Goal: Task Accomplishment & Management: Use online tool/utility

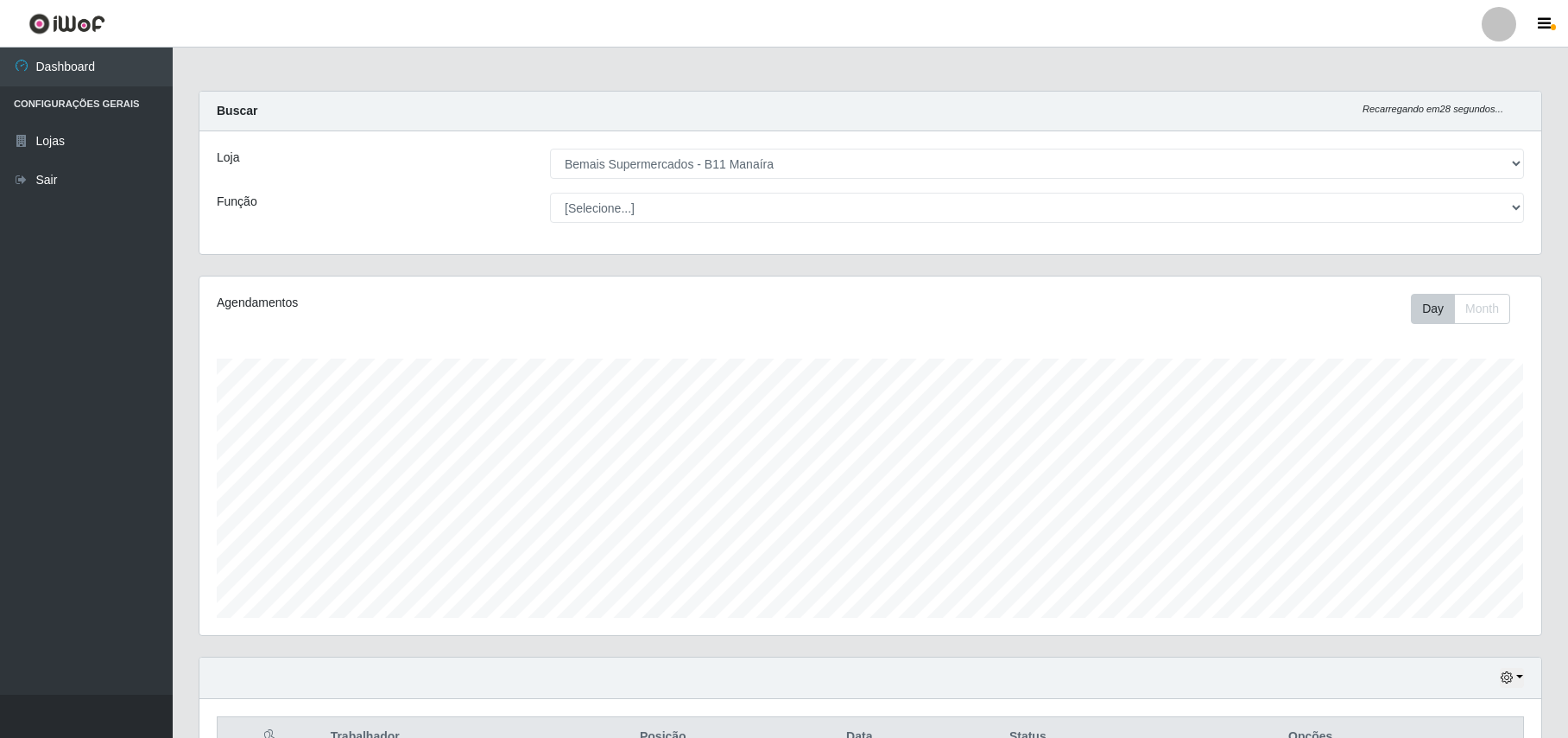
select select "409"
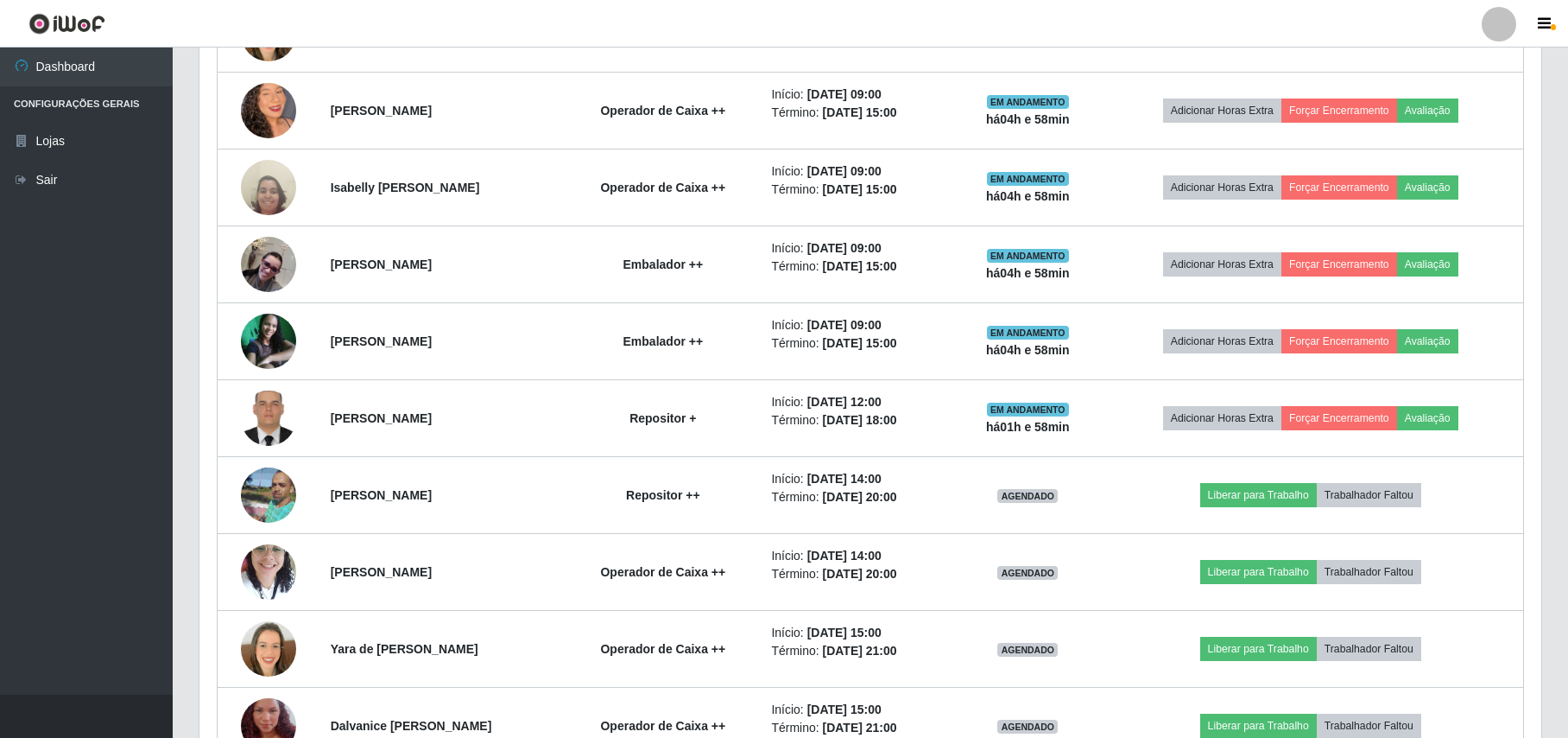
scroll to position [532, 0]
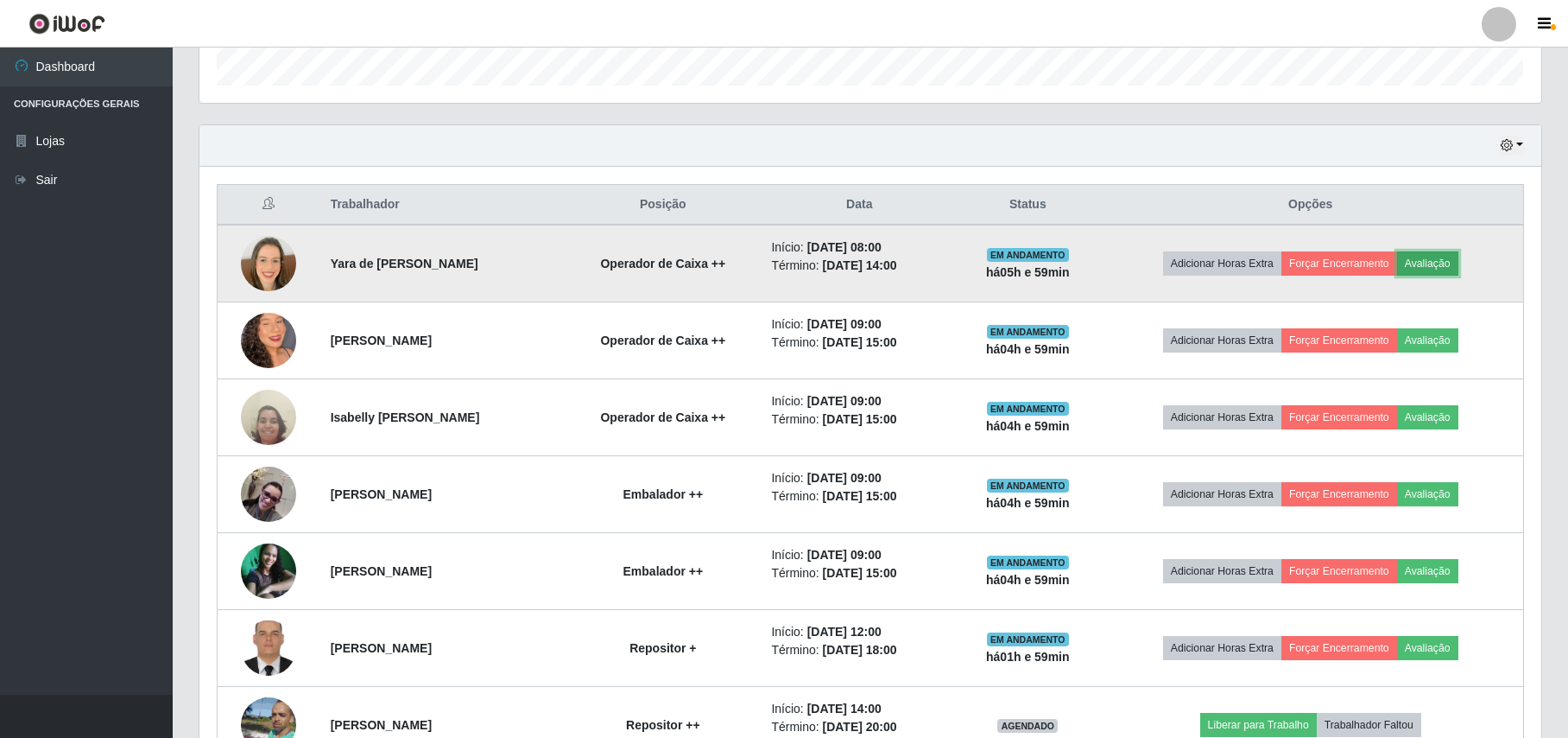
click at [1452, 267] on button "Avaliação" at bounding box center [1428, 263] width 61 height 24
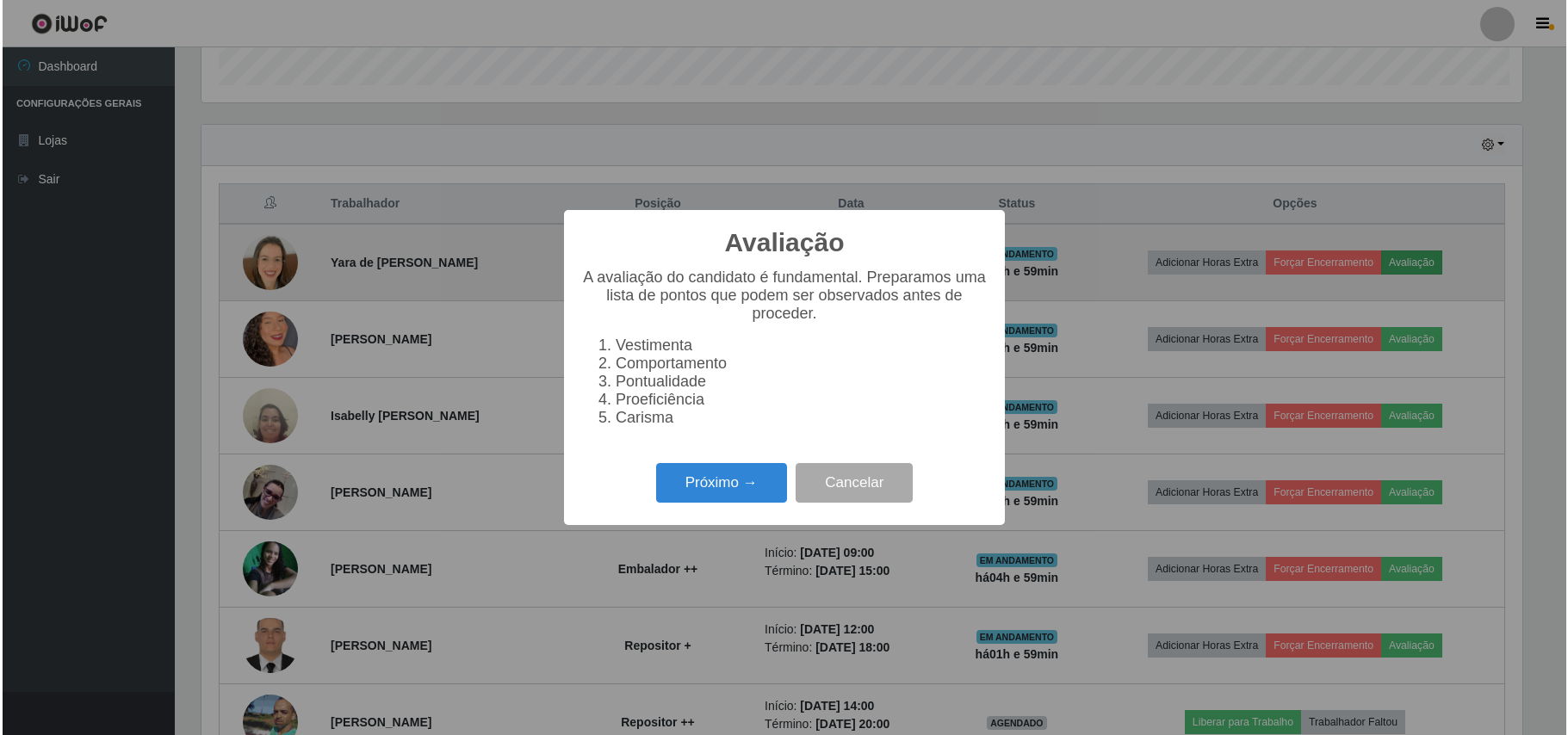
scroll to position [358, 1324]
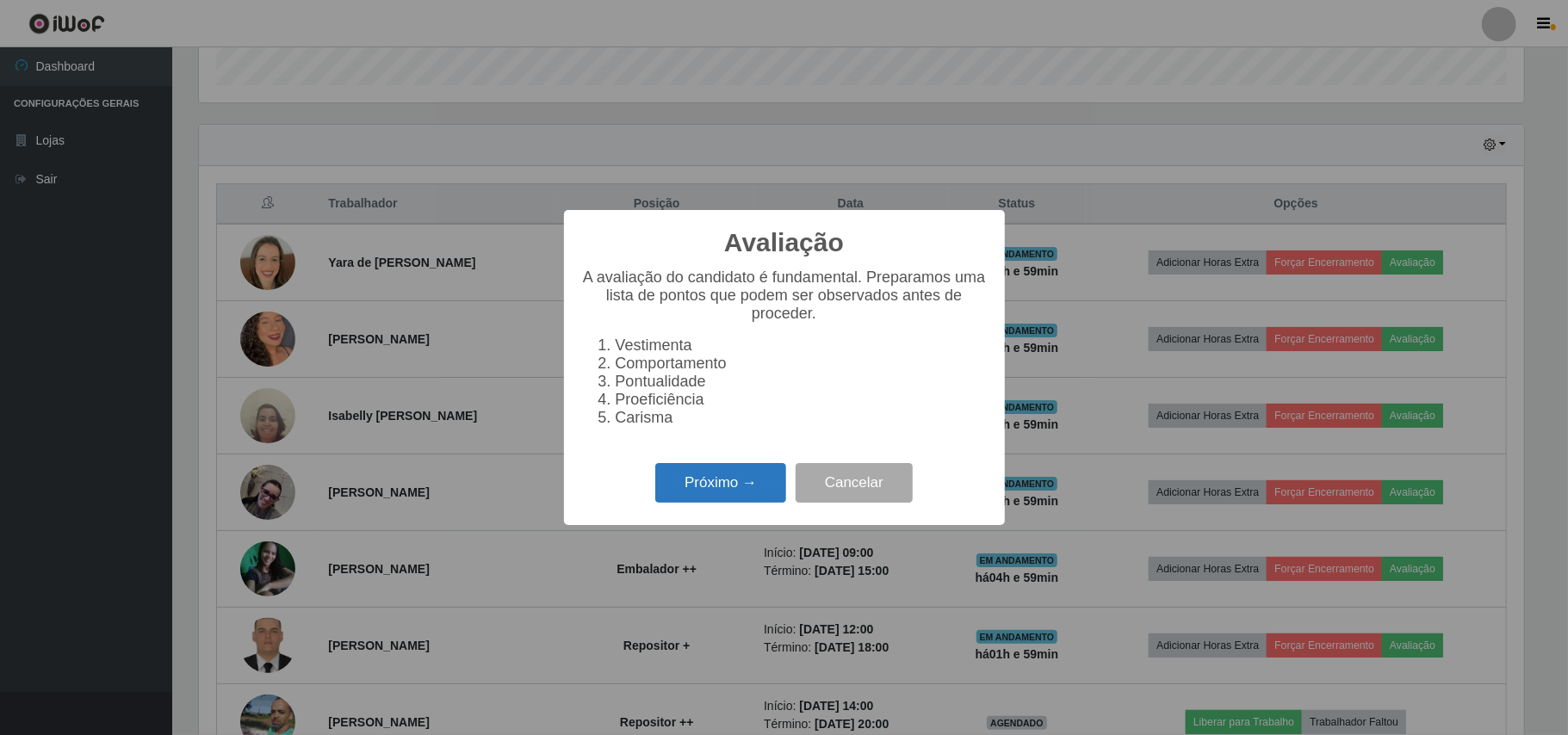
click at [726, 489] on button "Próximo →" at bounding box center [721, 483] width 131 height 41
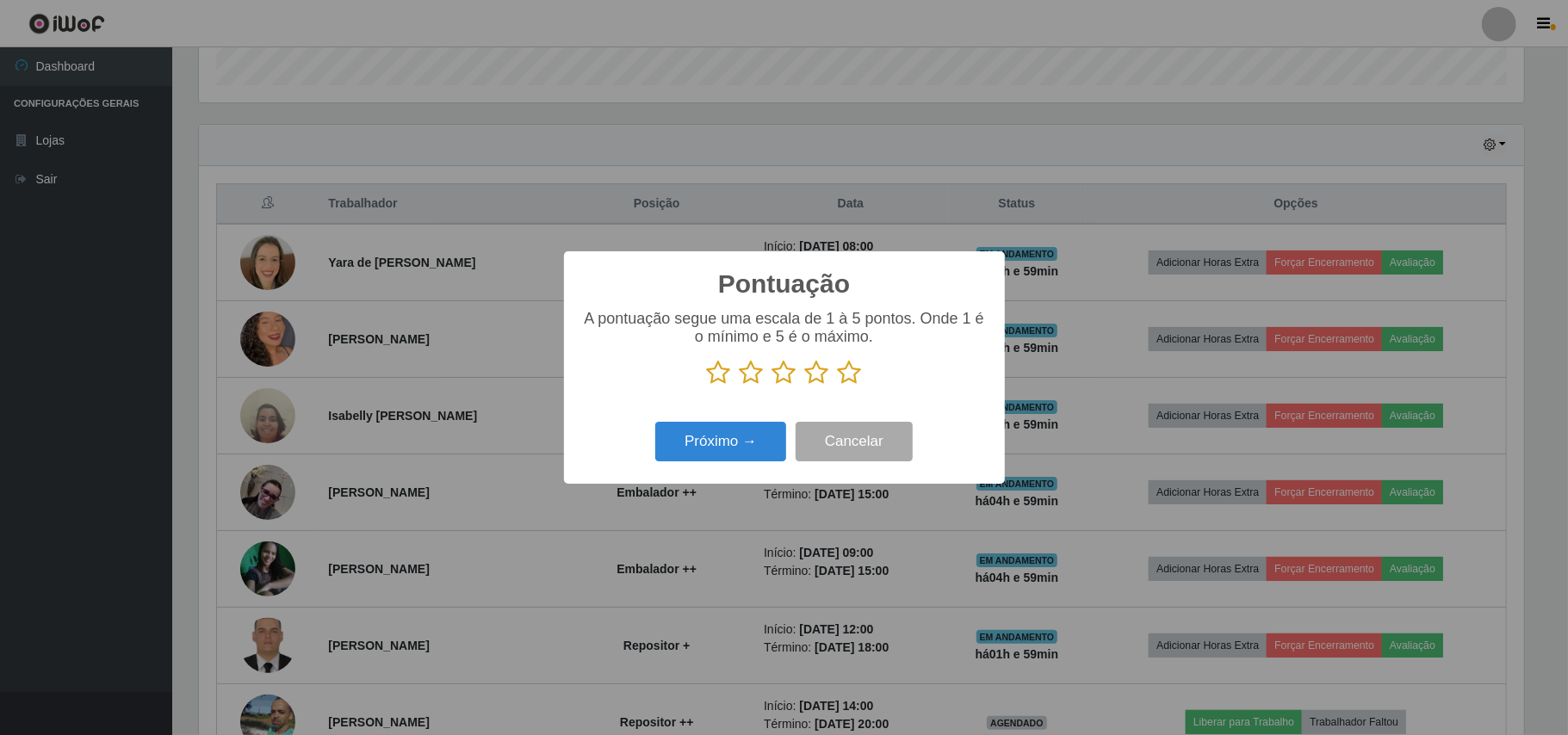
click at [852, 372] on icon at bounding box center [850, 373] width 24 height 26
click at [838, 385] on input "radio" at bounding box center [838, 385] width 0 height 0
click at [732, 436] on button "Próximo →" at bounding box center [721, 442] width 131 height 41
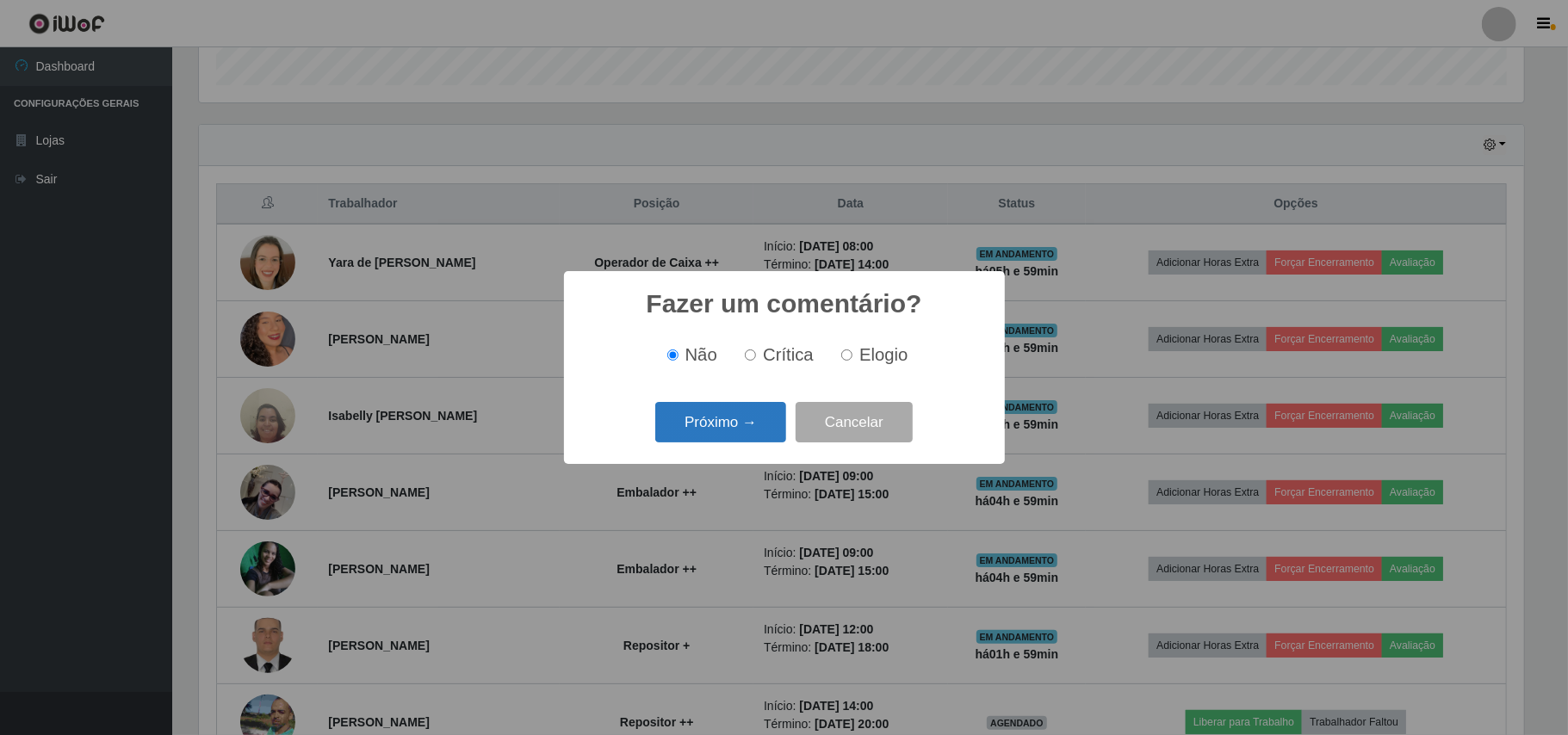
click at [727, 418] on button "Próximo →" at bounding box center [721, 422] width 131 height 41
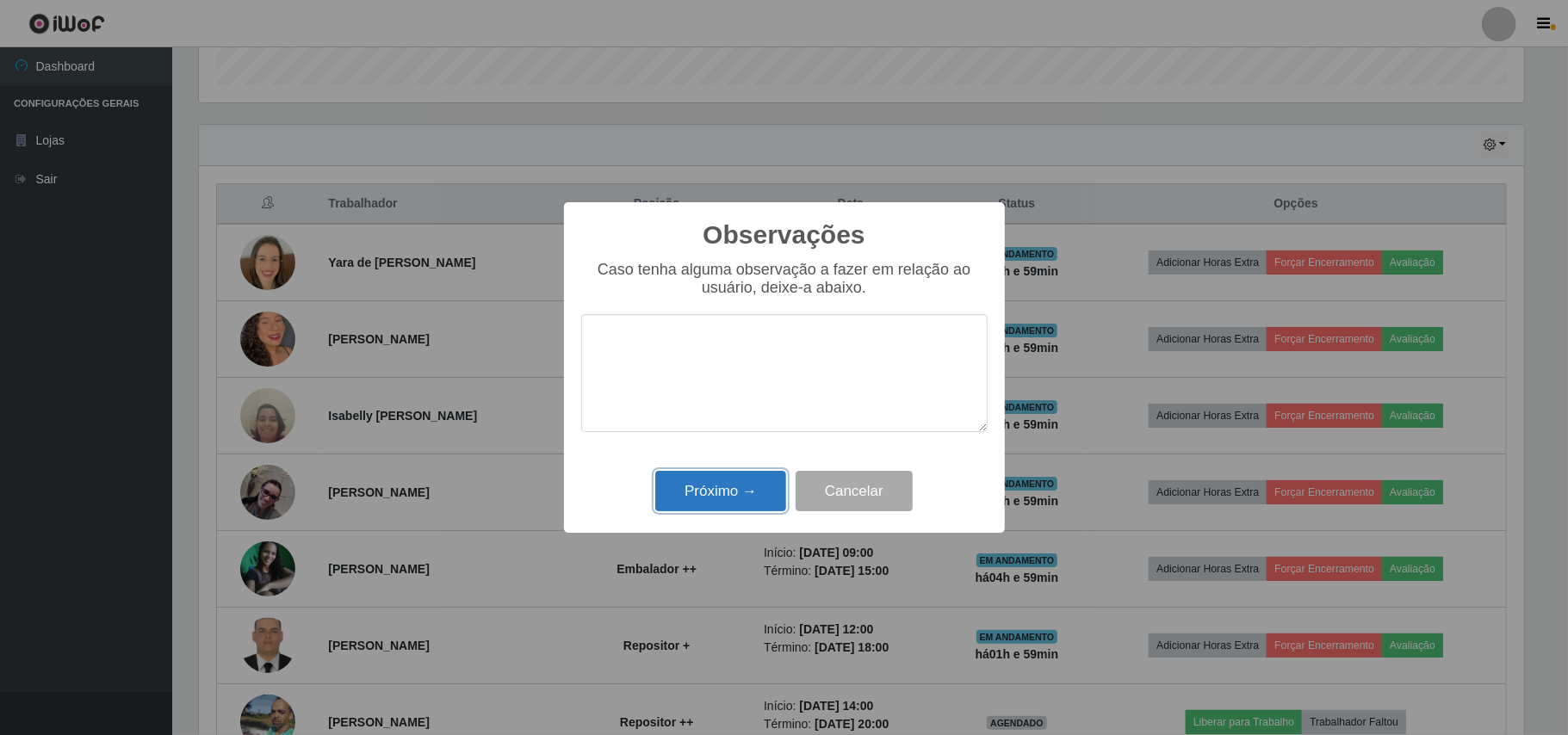
click at [693, 484] on button "Próximo →" at bounding box center [721, 491] width 131 height 41
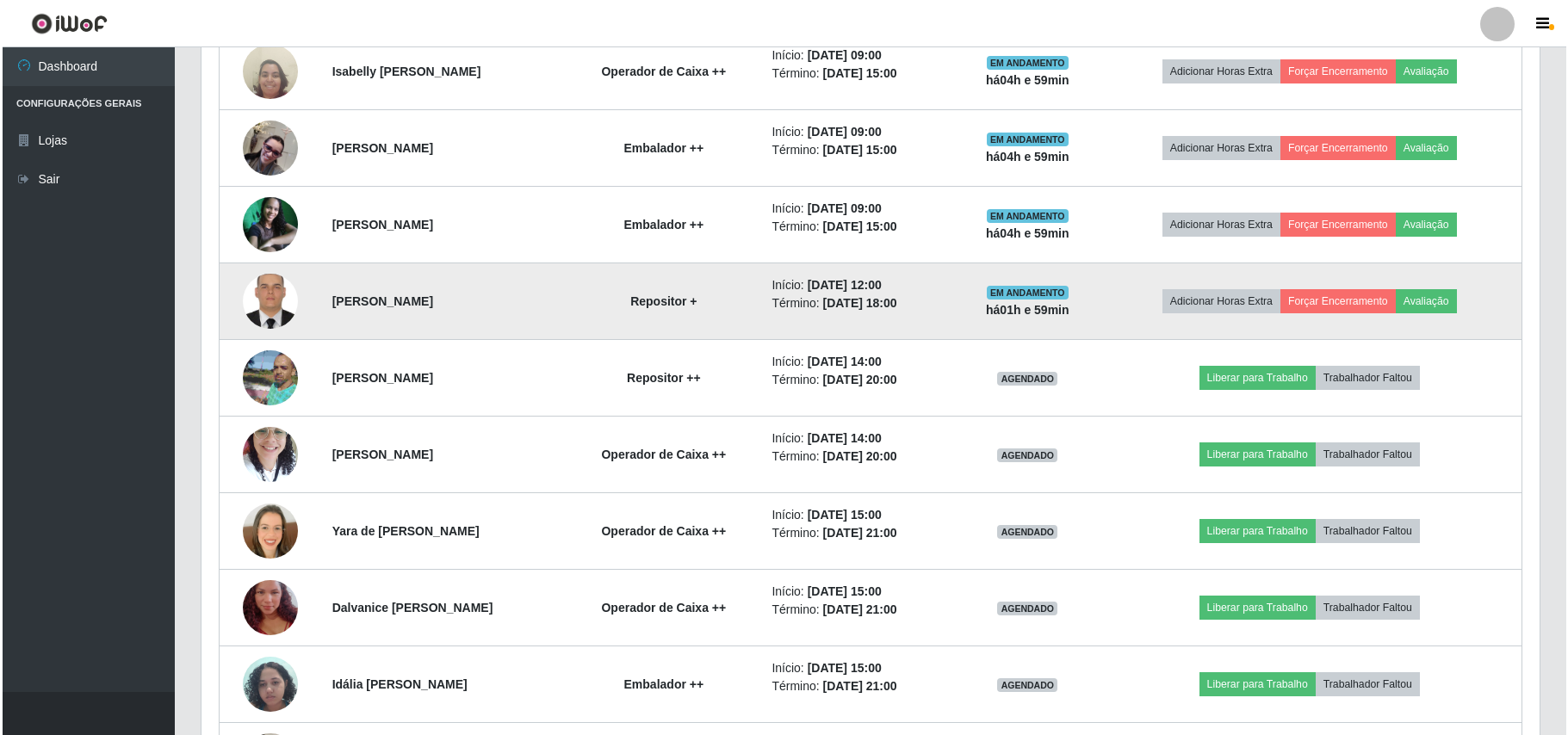
scroll to position [989, 0]
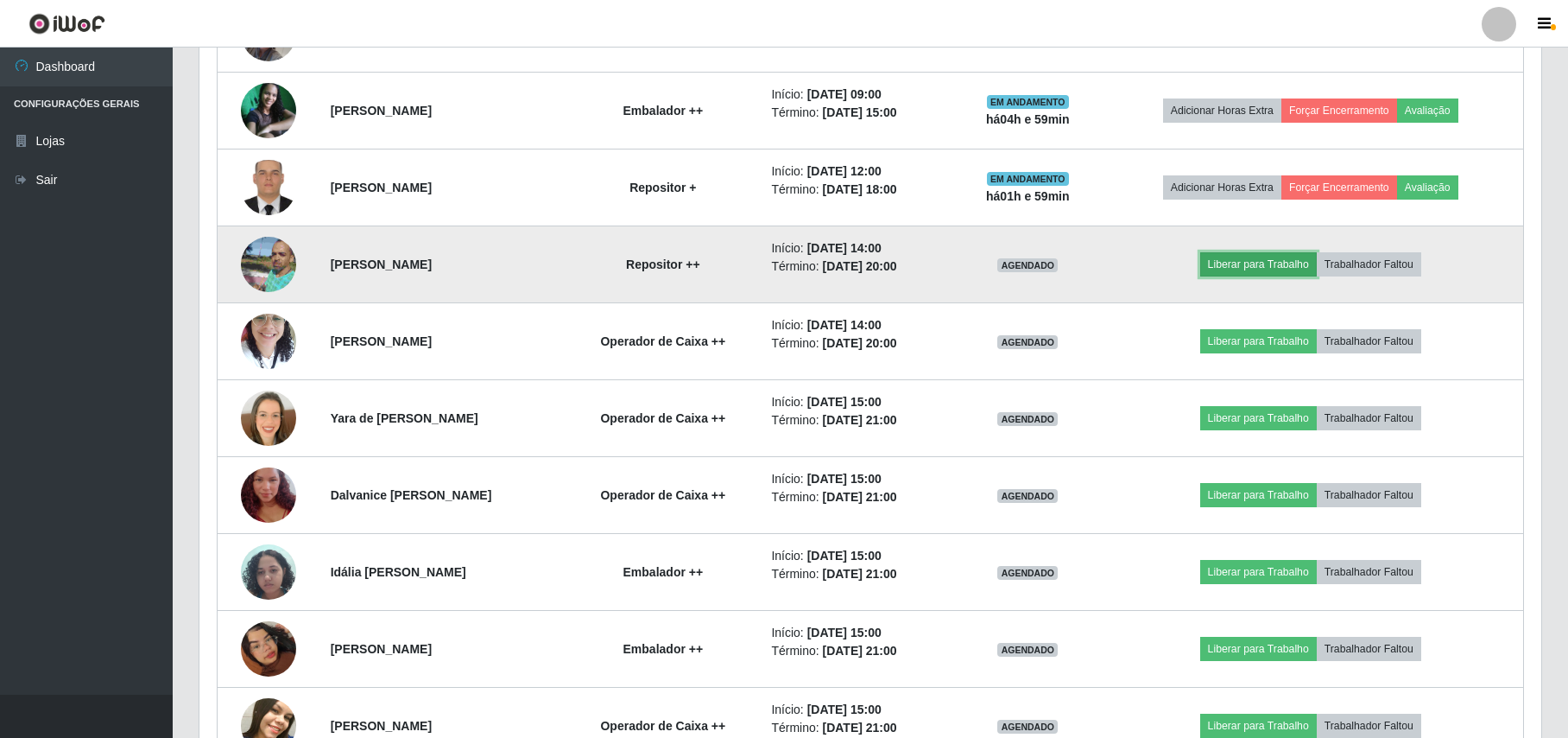
click at [1270, 263] on button "Liberar para Trabalho" at bounding box center [1258, 264] width 117 height 24
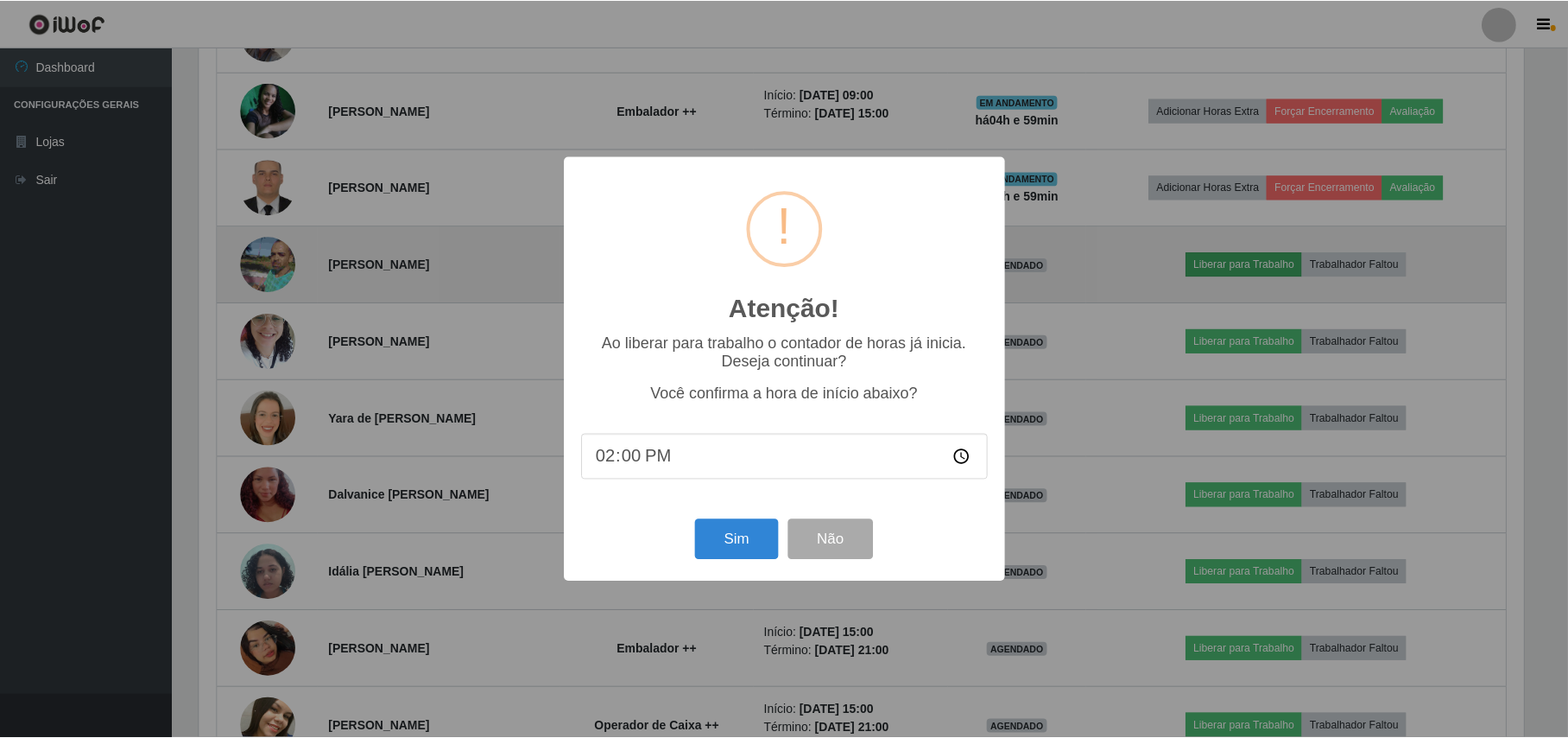
scroll to position [360, 1328]
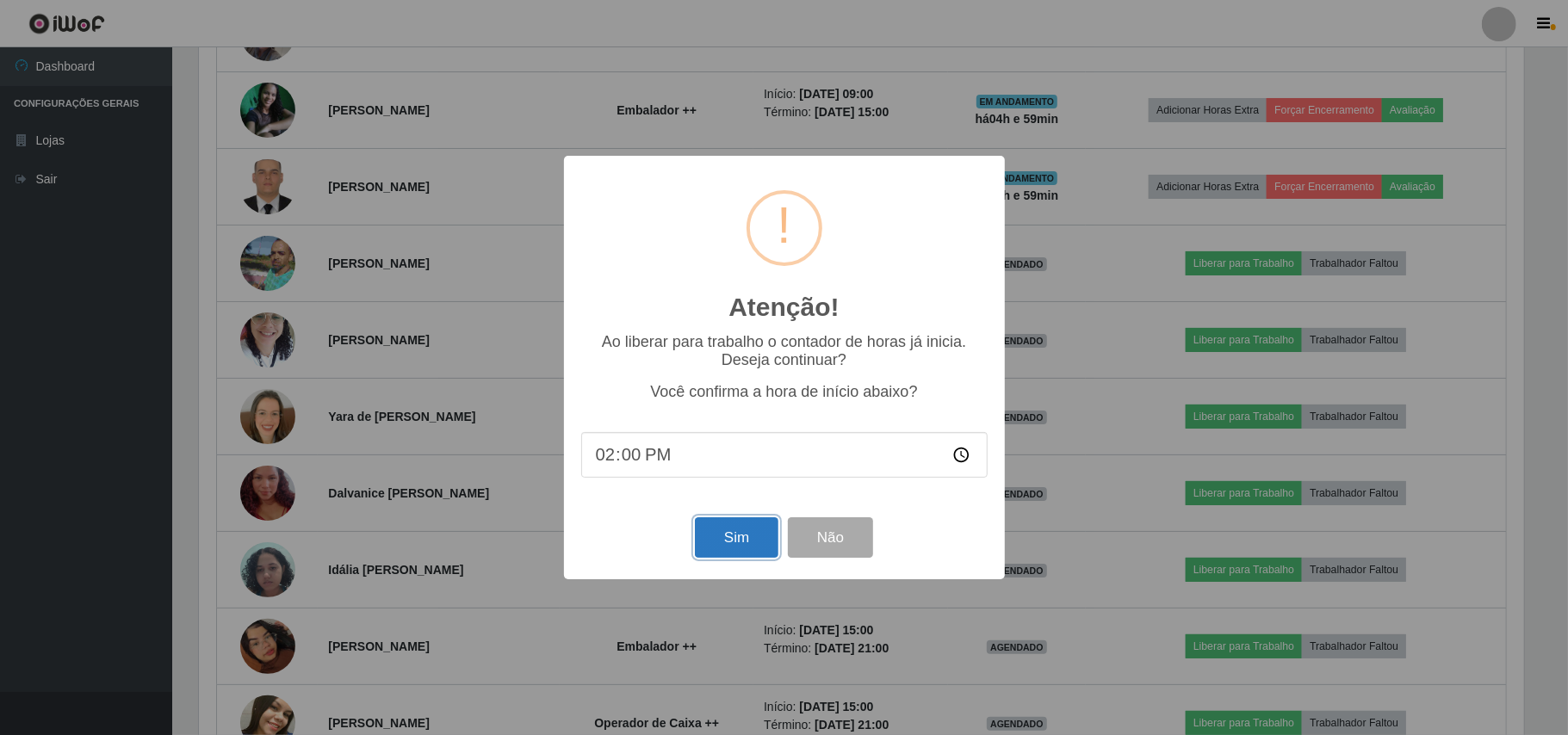
click at [718, 541] on button "Sim" at bounding box center [736, 537] width 83 height 41
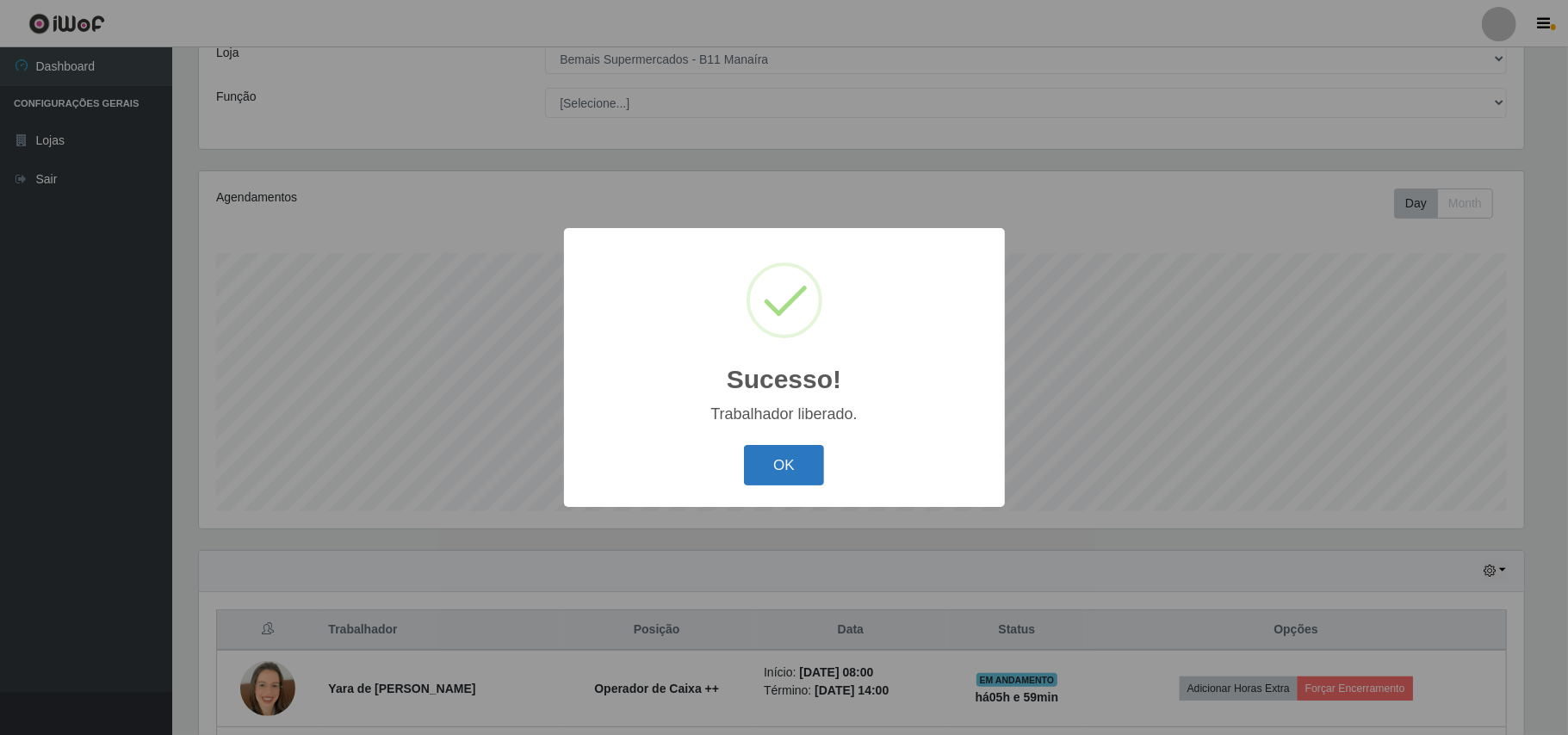
click at [779, 464] on button "OK" at bounding box center [784, 465] width 80 height 41
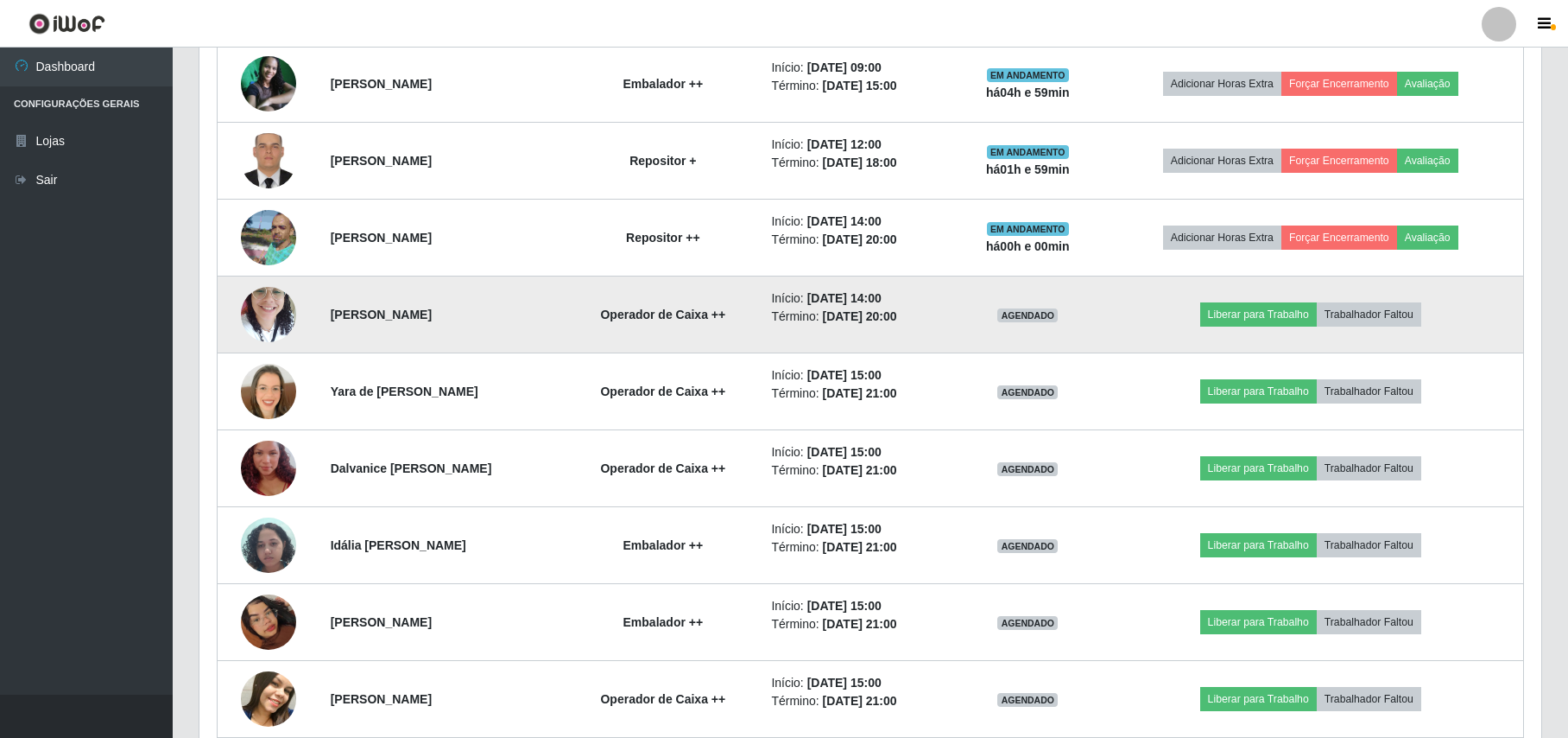
scroll to position [1026, 0]
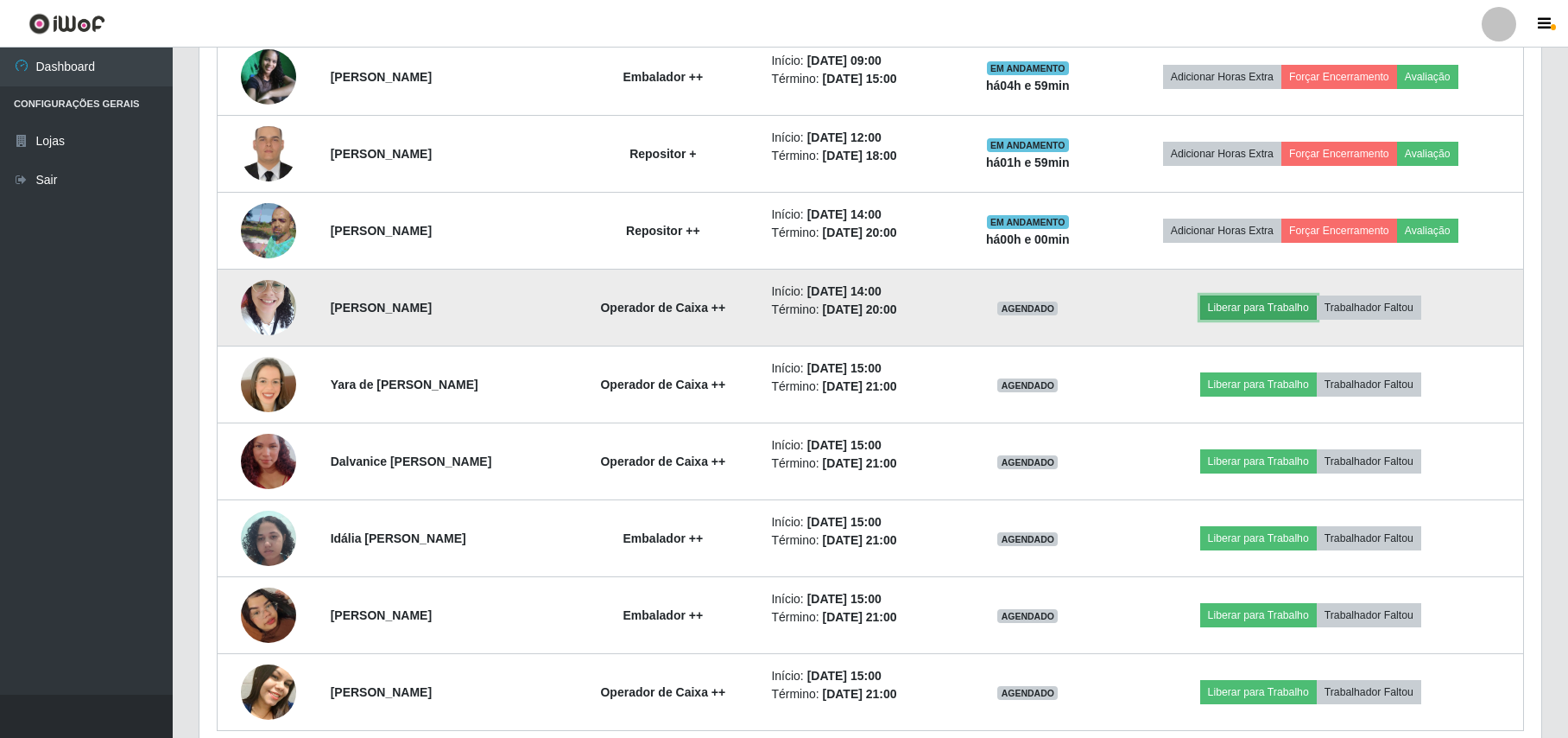
click at [1259, 312] on button "Liberar para Trabalho" at bounding box center [1258, 308] width 117 height 24
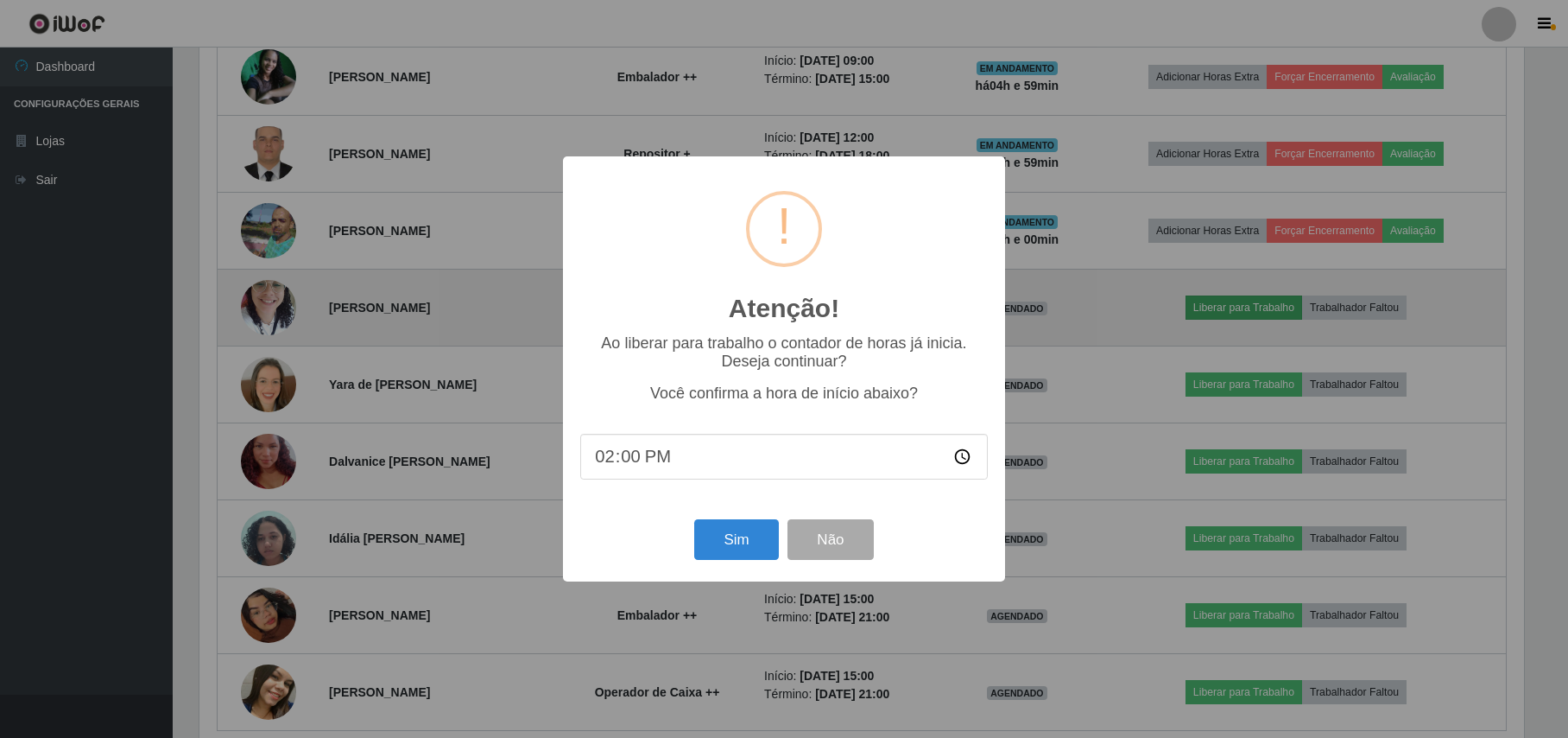
scroll to position [360, 1328]
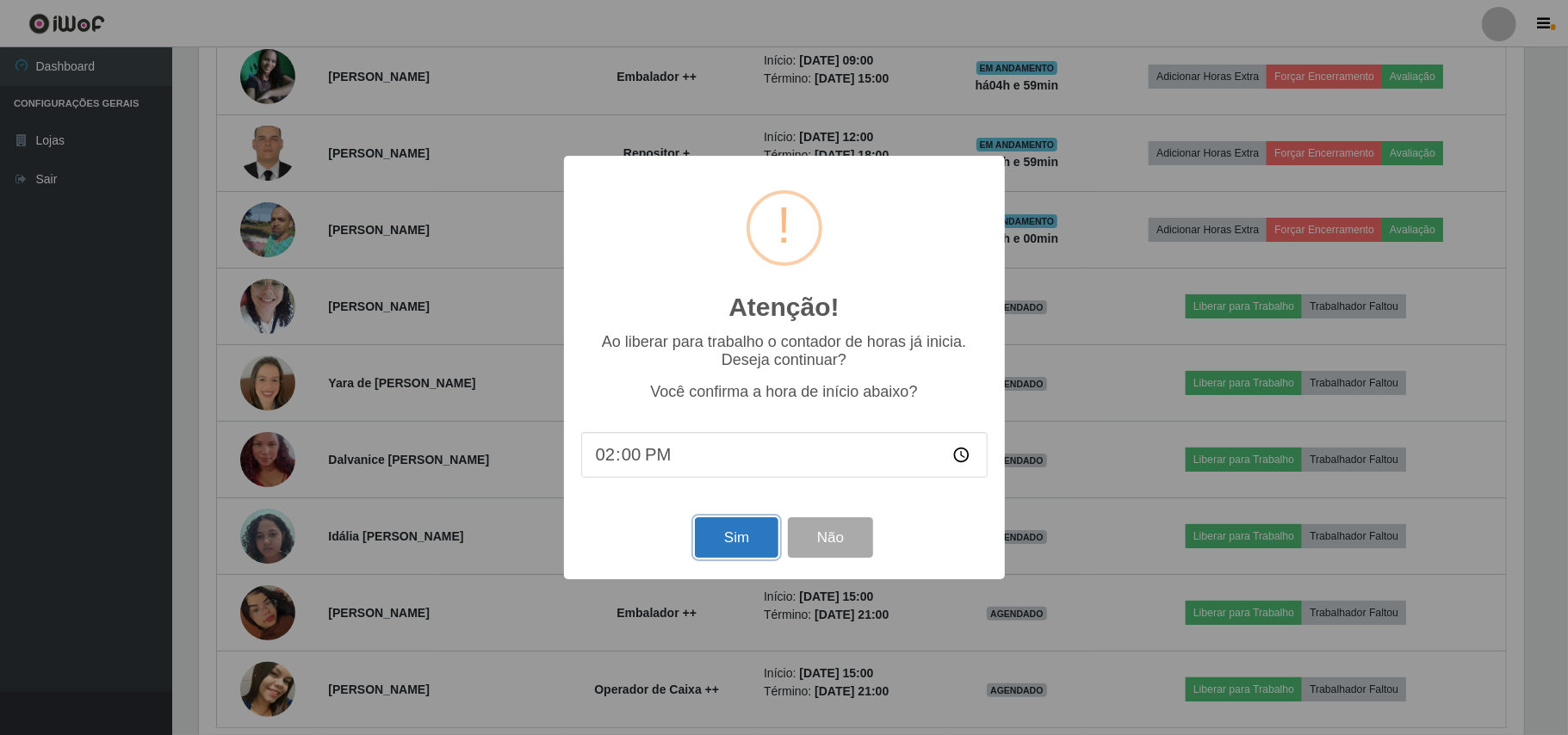
click at [735, 540] on button "Sim" at bounding box center [736, 537] width 83 height 41
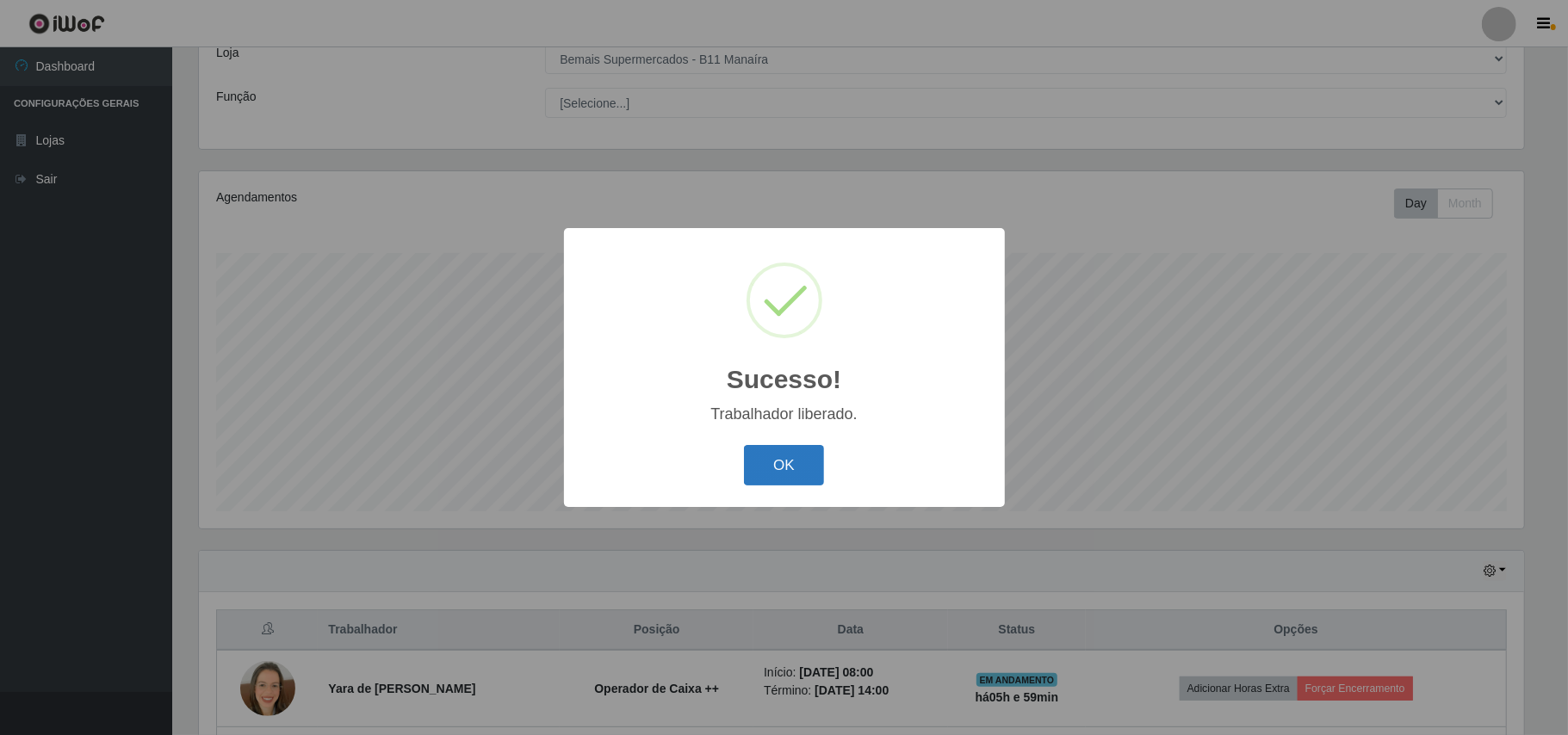
click at [776, 458] on button "OK" at bounding box center [784, 465] width 80 height 41
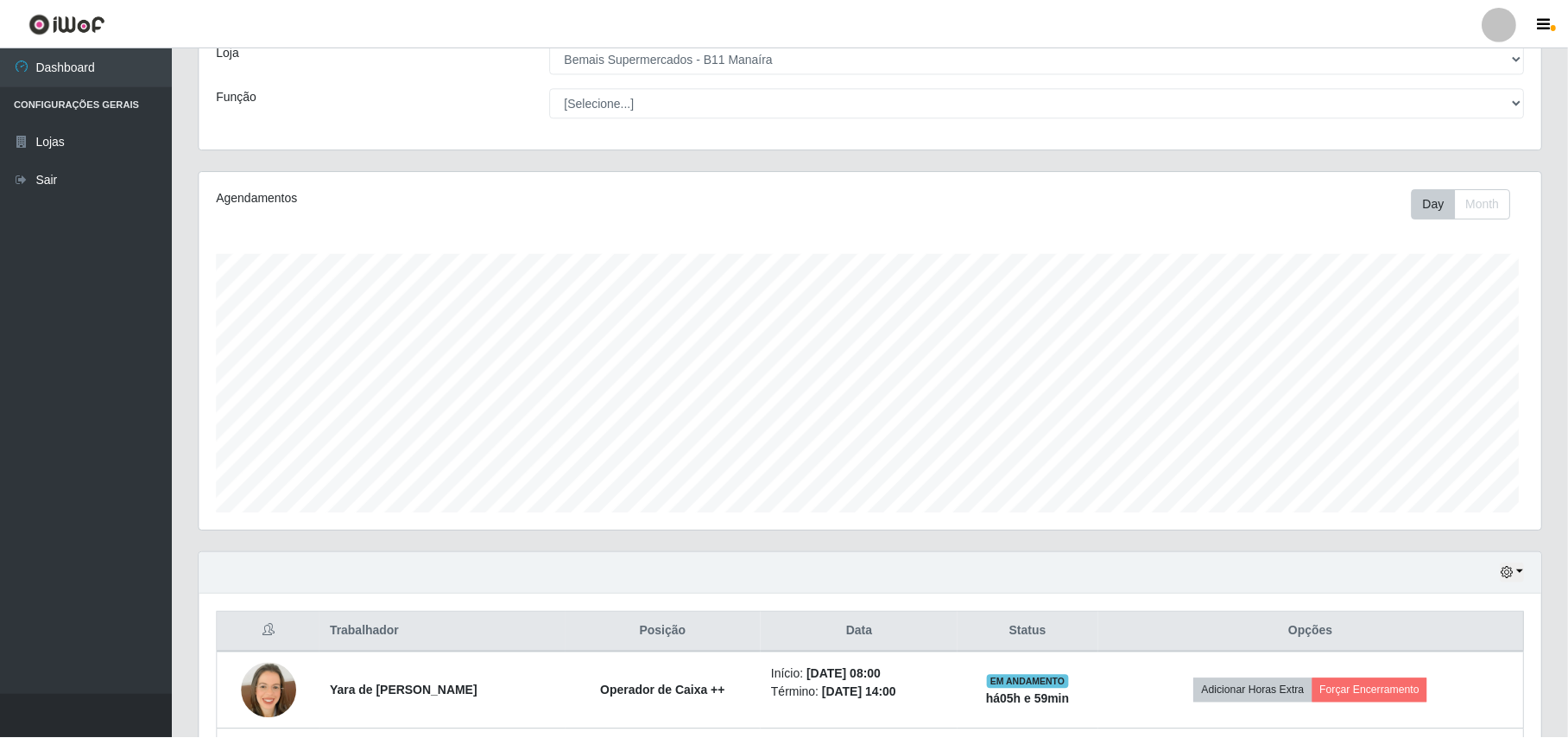
scroll to position [0, 0]
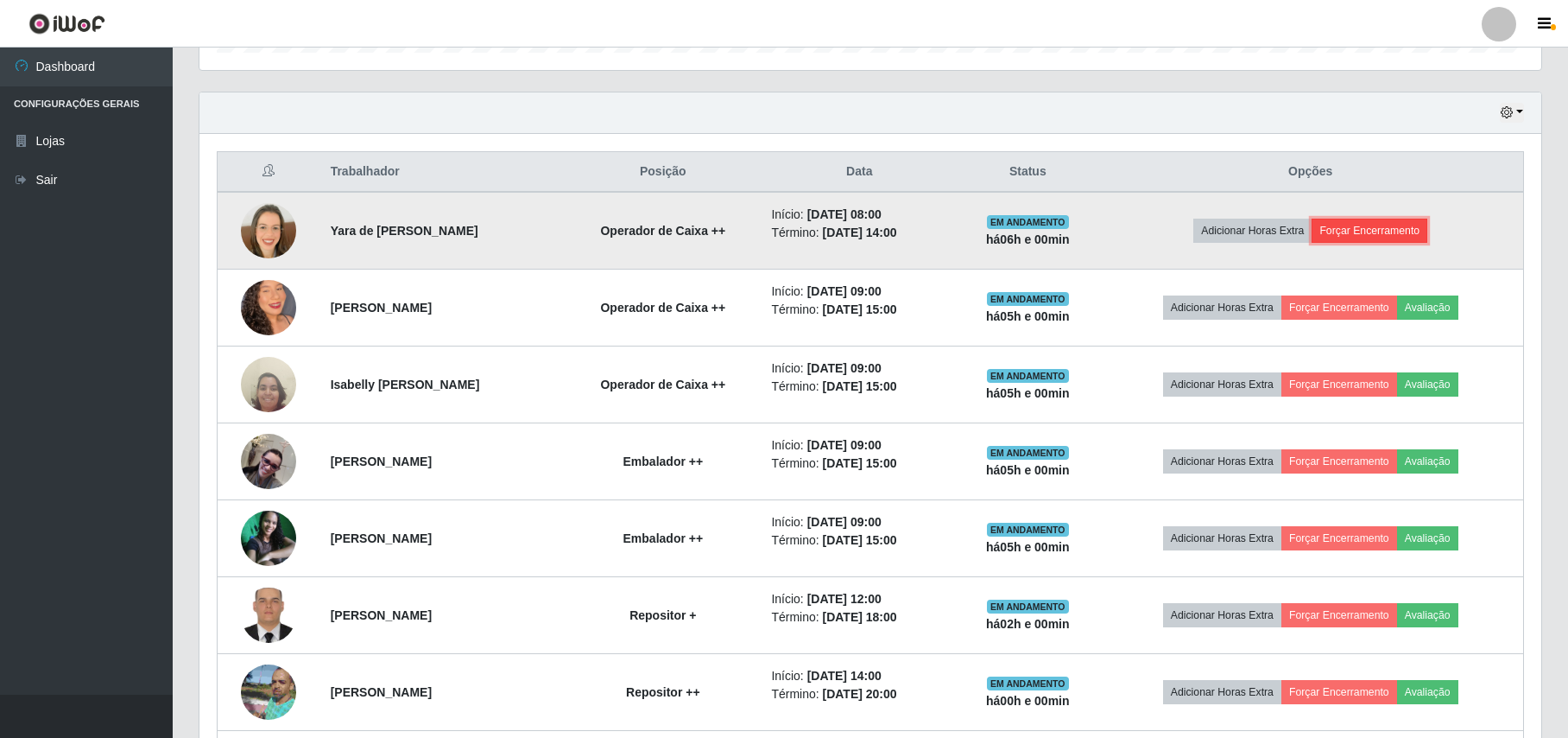
click at [1396, 234] on button "Forçar Encerramento" at bounding box center [1369, 231] width 116 height 24
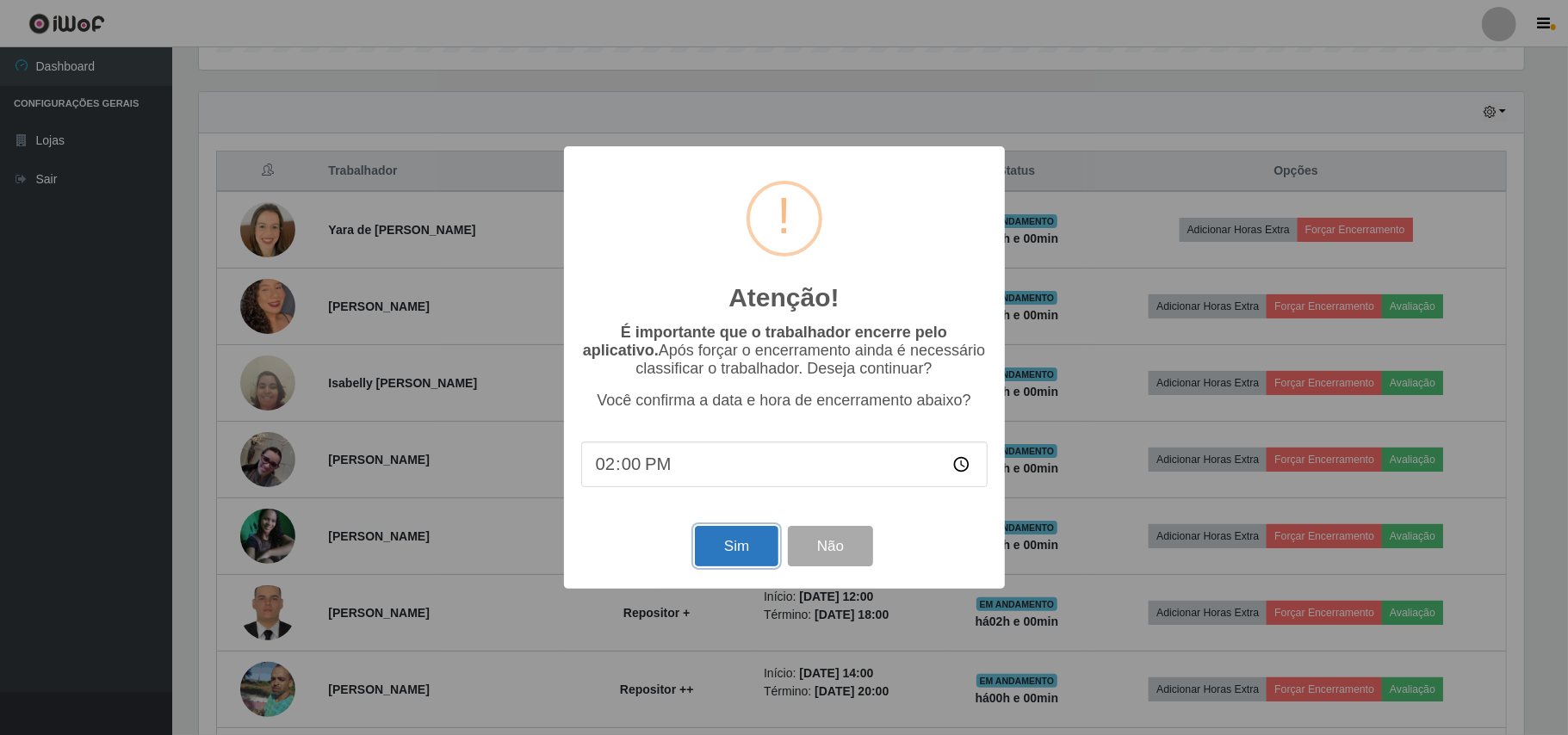
click at [726, 552] on button "Sim" at bounding box center [736, 546] width 83 height 41
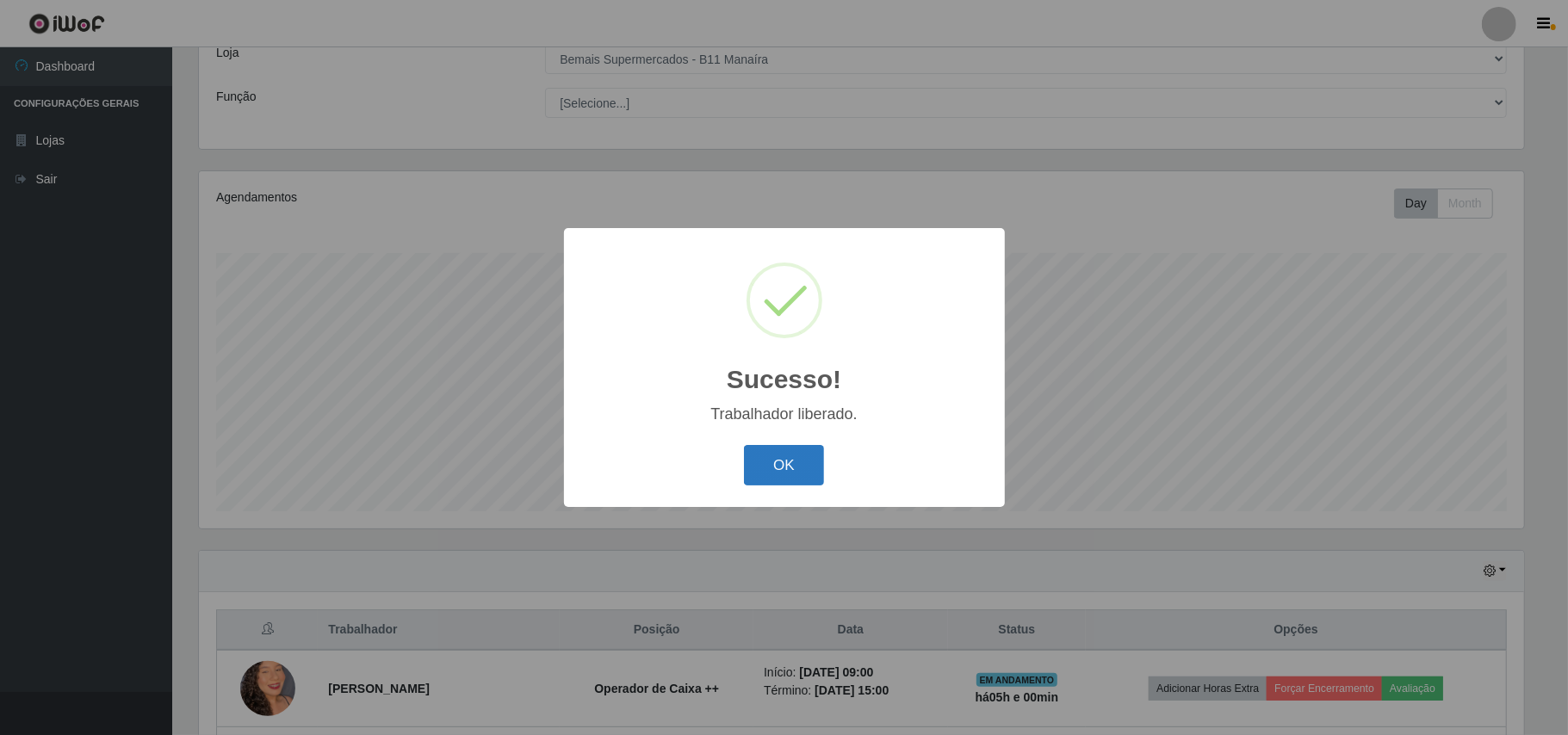
click at [782, 458] on button "OK" at bounding box center [784, 465] width 80 height 41
